Goal: Complete application form: Complete application form

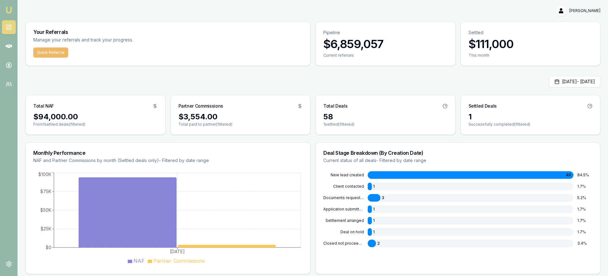
click at [48, 49] on button "Quick Referral" at bounding box center [50, 53] width 35 height 10
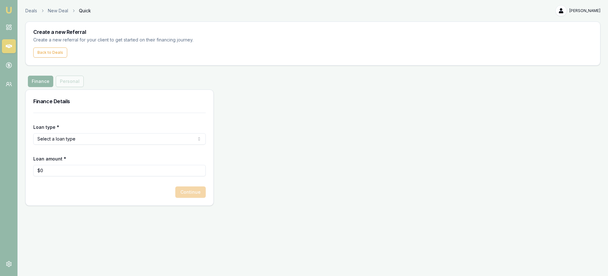
click at [88, 138] on html "Emu Money Deals New Deal Quick [PERSON_NAME] Toggle Menu Create a new Referral …" at bounding box center [304, 138] width 608 height 276
select select "CONSUMER_ASSET"
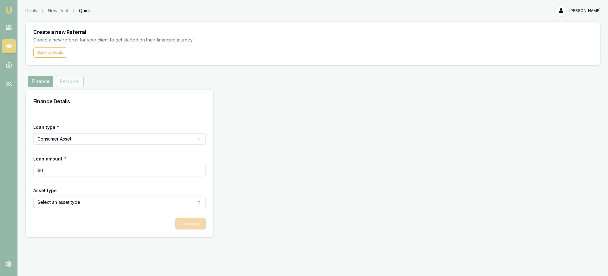
type input "0"
click at [81, 171] on input "0" at bounding box center [119, 170] width 172 height 11
type input "$40,000"
click at [124, 199] on html "Emu Money Deals New Deal Quick [PERSON_NAME] Toggle Menu Create a new Referral …" at bounding box center [304, 138] width 608 height 276
click at [189, 225] on button "Continue" at bounding box center [190, 223] width 30 height 11
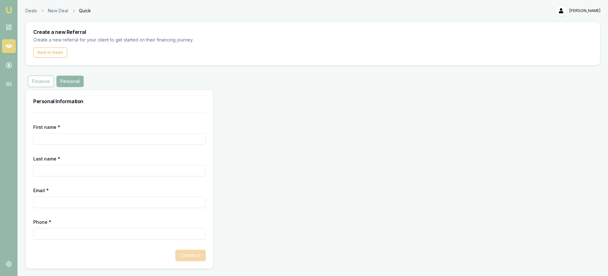
click at [71, 137] on input "First name *" at bounding box center [119, 138] width 172 height 11
type input "Rey"
type input "Pico"
click at [76, 200] on input "Email *" at bounding box center [119, 202] width 172 height 11
click at [73, 203] on input "[EMAIL_ADDRESS][DOMAIN_NAME]" at bounding box center [119, 202] width 172 height 11
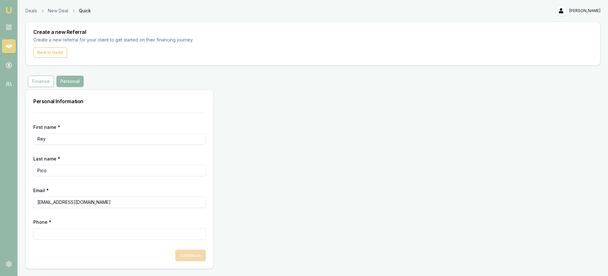
type input "[EMAIL_ADDRESS][DOMAIN_NAME]"
click at [80, 237] on input "Phone *" at bounding box center [119, 233] width 172 height 11
type input "0415 731 351"
click at [185, 255] on button "Continue" at bounding box center [190, 255] width 30 height 11
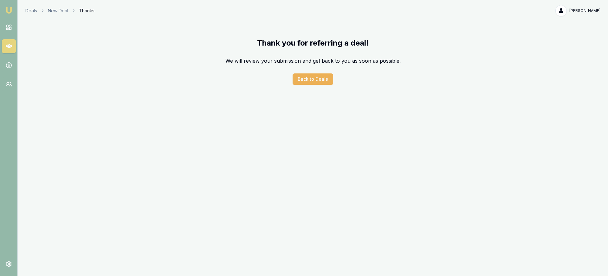
click at [313, 82] on button "Back to Deals" at bounding box center [312, 79] width 41 height 11
